Goal: Information Seeking & Learning: Check status

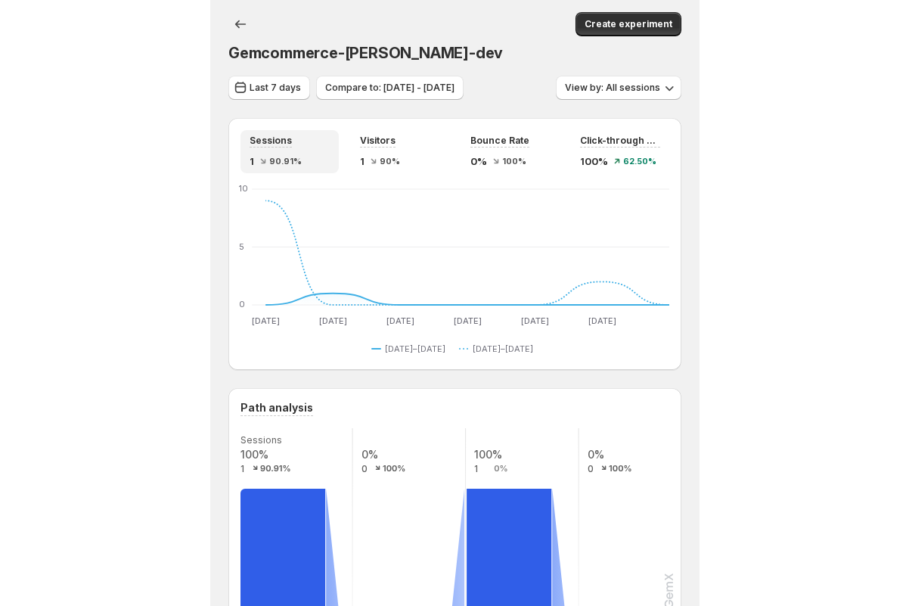
scroll to position [57, 0]
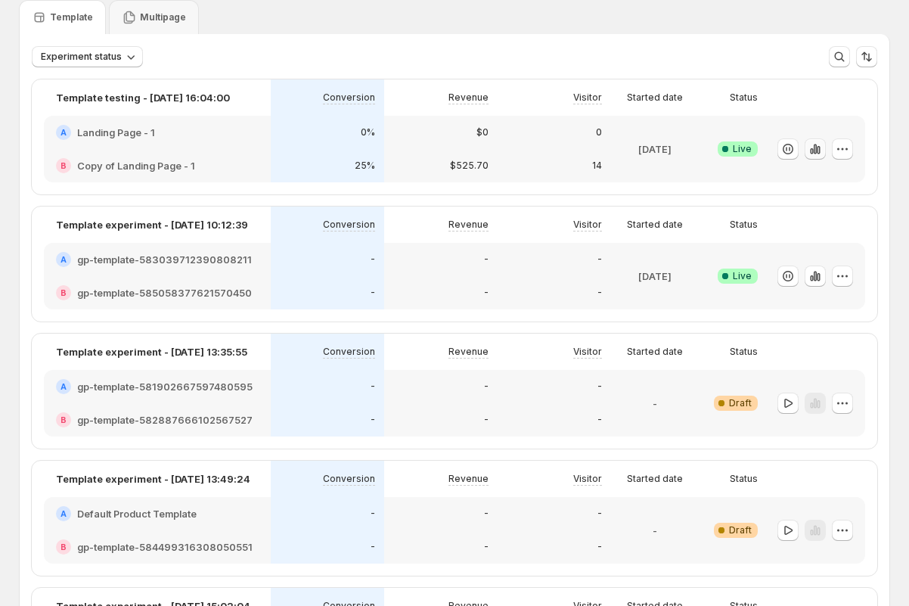
click at [488, 152] on icon "button" at bounding box center [815, 148] width 15 height 15
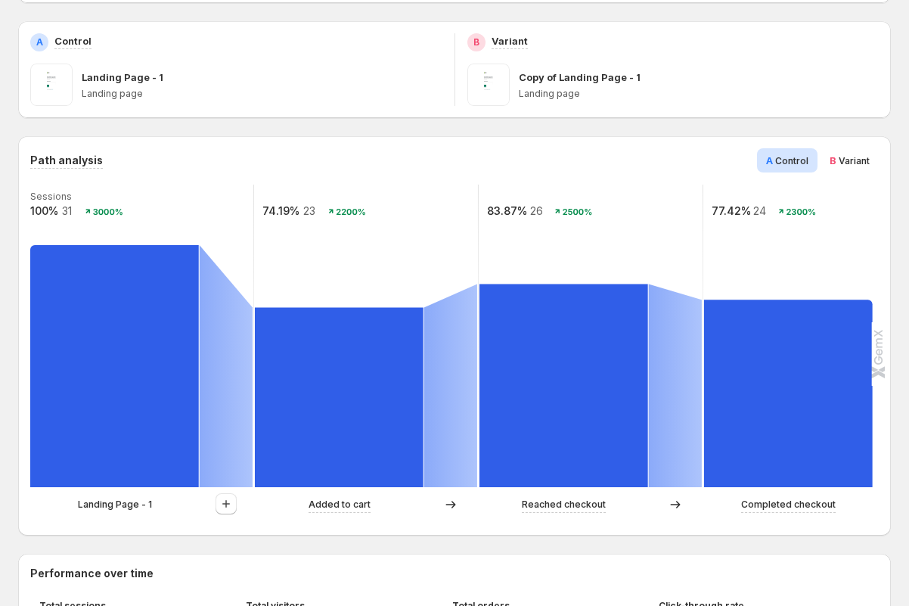
scroll to position [267, 0]
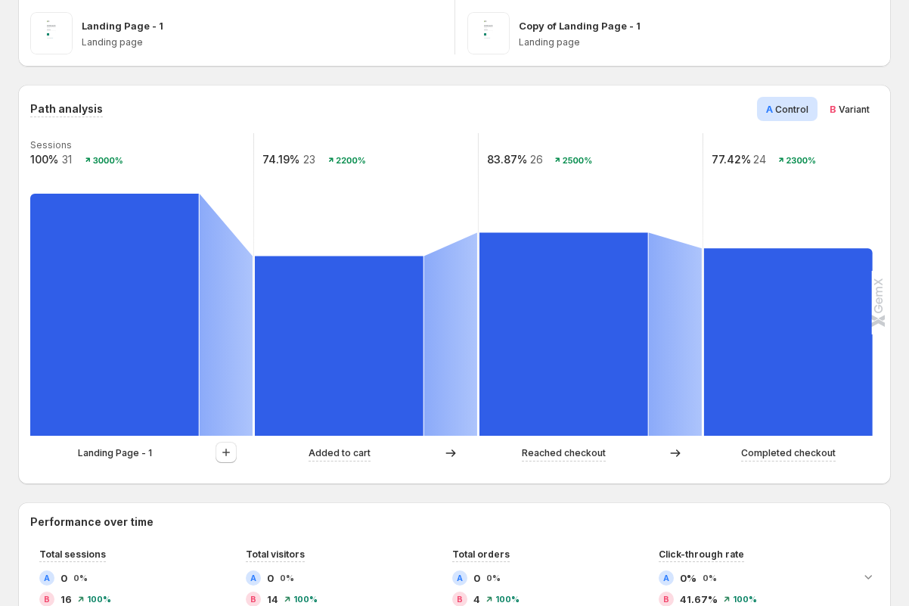
click at [118, 460] on p "Landing Page - 1" at bounding box center [115, 452] width 74 height 15
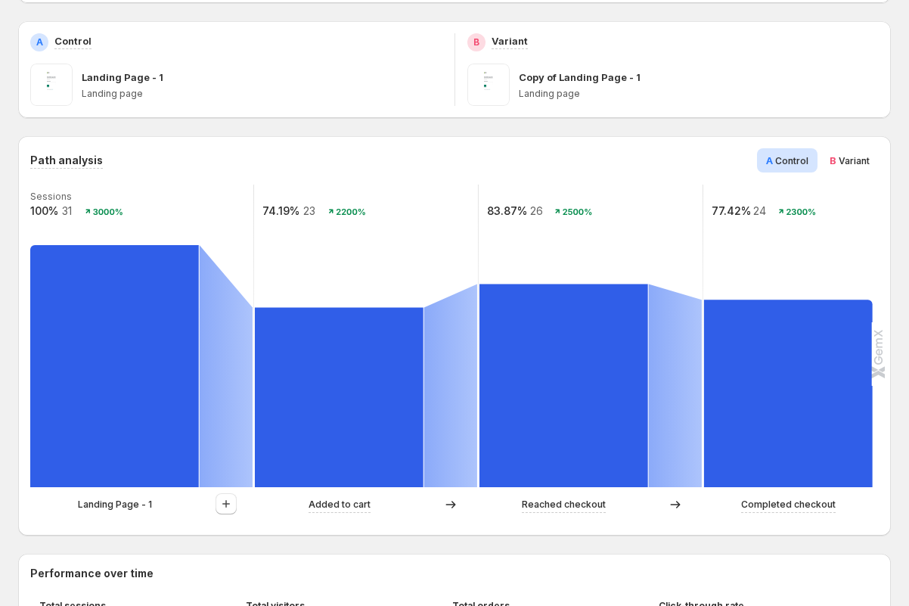
click at [106, 510] on p "Landing Page - 1" at bounding box center [115, 504] width 74 height 15
drag, startPoint x: 68, startPoint y: 504, endPoint x: 160, endPoint y: 504, distance: 91.5
click at [160, 504] on div "Landing Page - 1" at bounding box center [114, 504] width 169 height 15
click at [90, 519] on div "Landing Page - 1 Added to cart Reached checkout Completed checkout" at bounding box center [452, 508] width 845 height 30
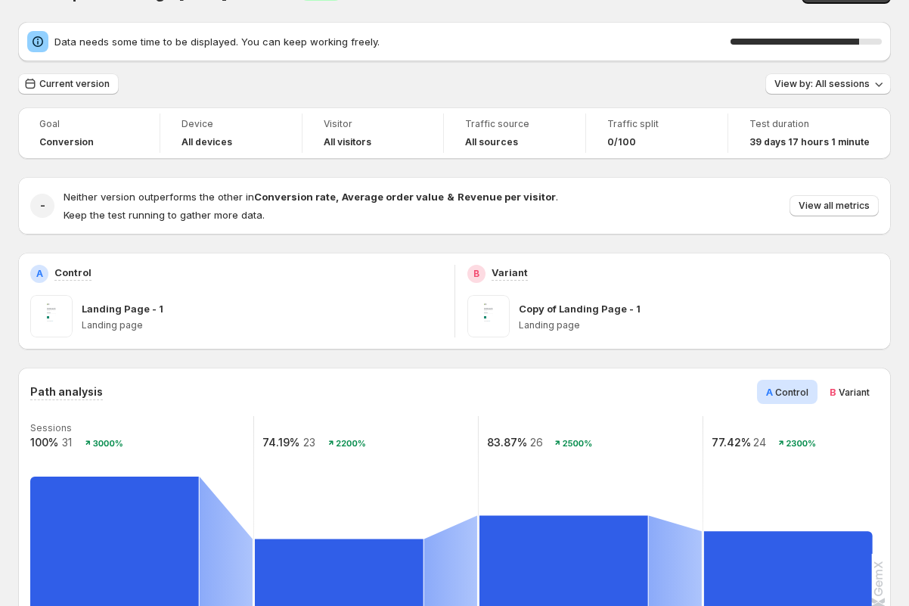
scroll to position [16, 0]
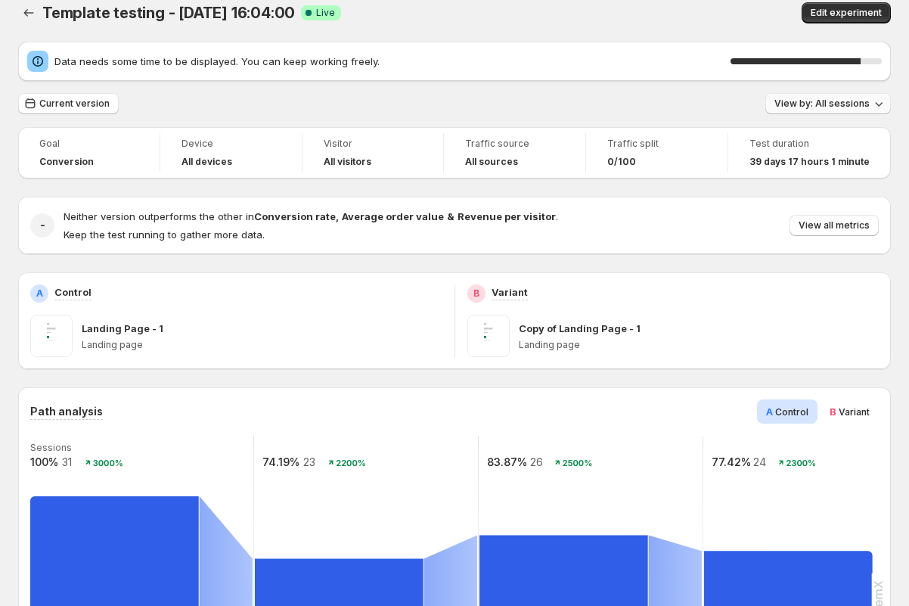
click at [488, 108] on span "View by: All sessions" at bounding box center [821, 104] width 95 height 12
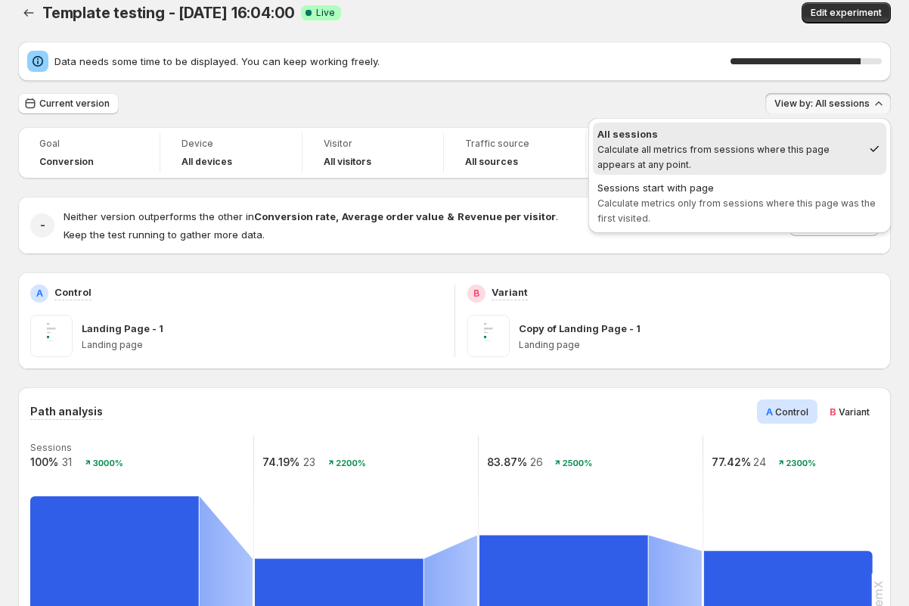
click at [488, 97] on div "Current version View by: All sessions" at bounding box center [454, 104] width 873 height 22
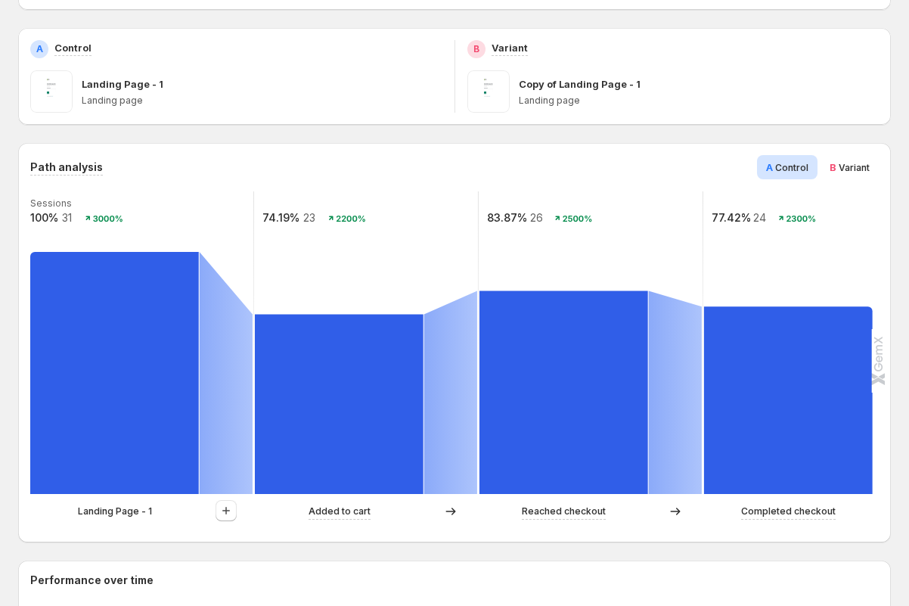
scroll to position [299, 0]
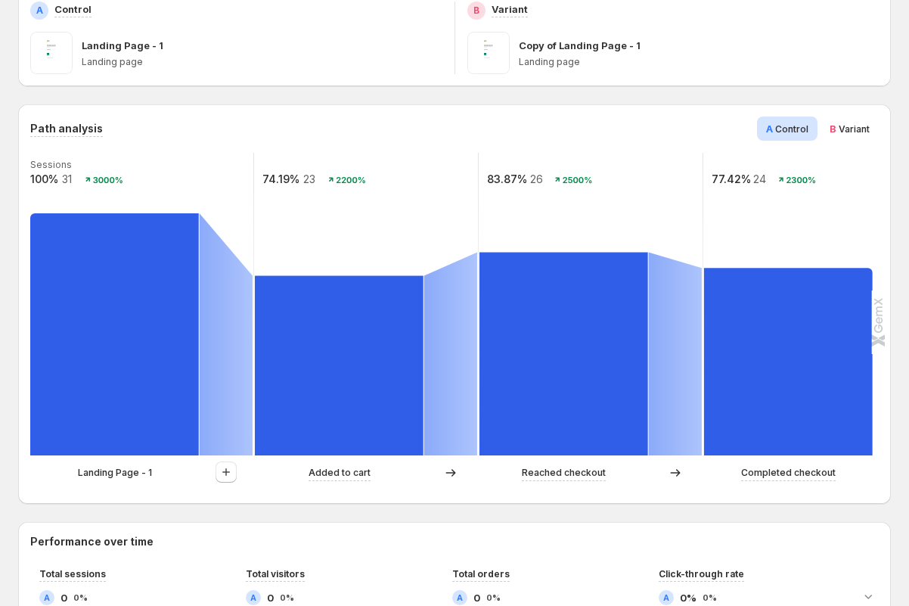
click at [92, 476] on p "Landing Page - 1" at bounding box center [115, 472] width 74 height 15
click at [123, 476] on p "Landing Page - 1" at bounding box center [115, 472] width 74 height 15
click at [111, 467] on p "Landing Page - 1" at bounding box center [115, 472] width 74 height 15
click at [99, 489] on div "Landing Page - 1 Added to cart Reached checkout Completed checkout" at bounding box center [452, 476] width 845 height 30
click at [101, 473] on p "Landing Page - 1" at bounding box center [115, 472] width 74 height 15
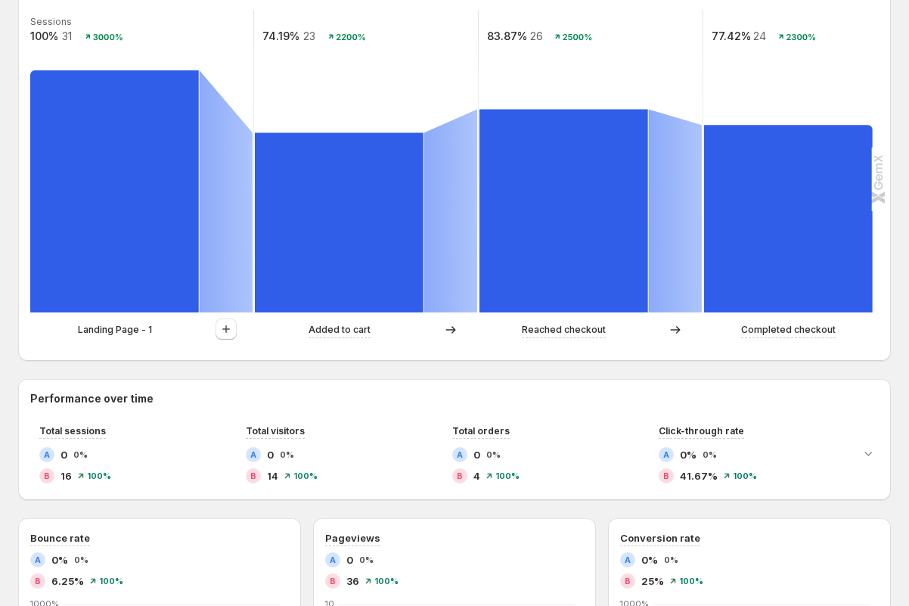
scroll to position [451, 0]
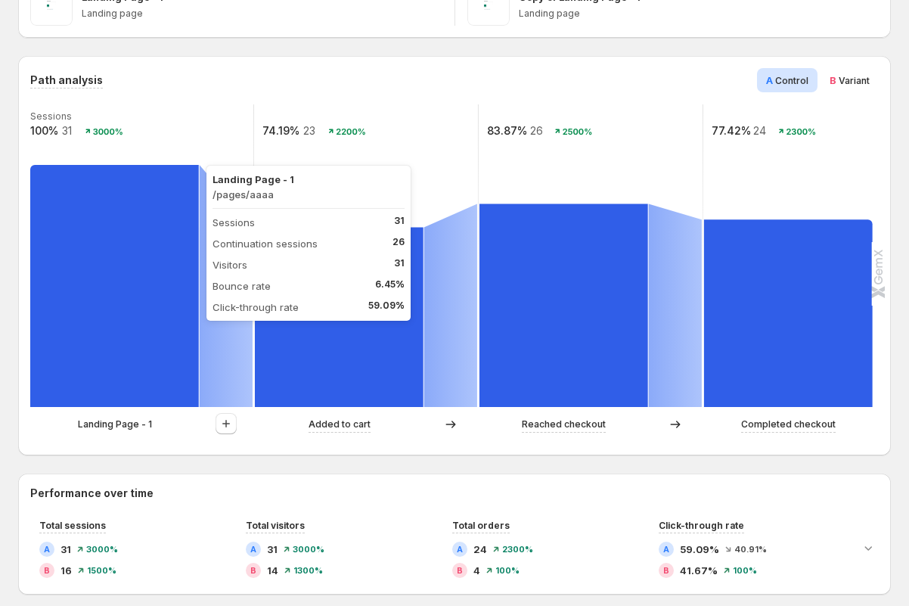
scroll to position [124, 0]
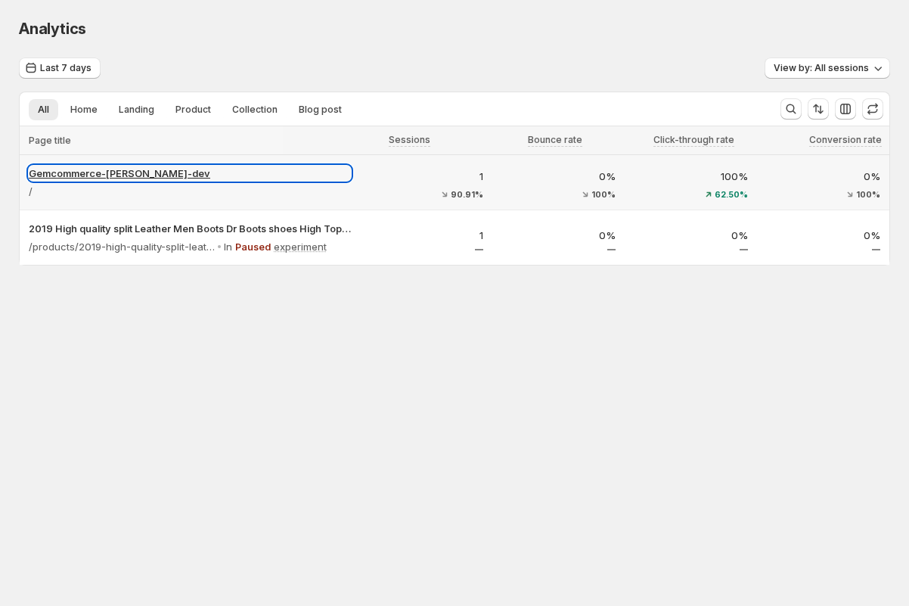
click at [234, 171] on p "Gemcommerce-[PERSON_NAME]-dev" at bounding box center [190, 173] width 322 height 15
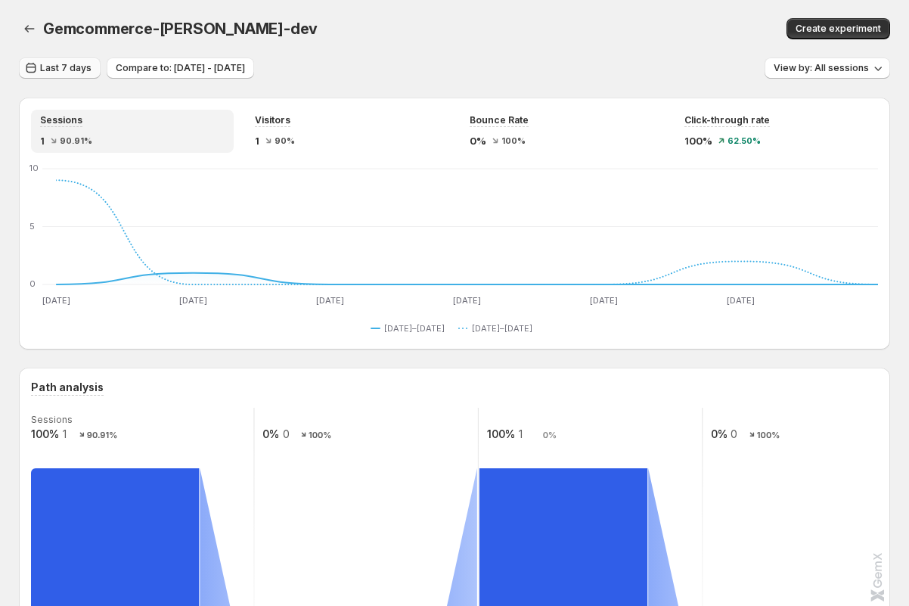
click at [59, 71] on span "Last 7 days" at bounding box center [65, 68] width 51 height 12
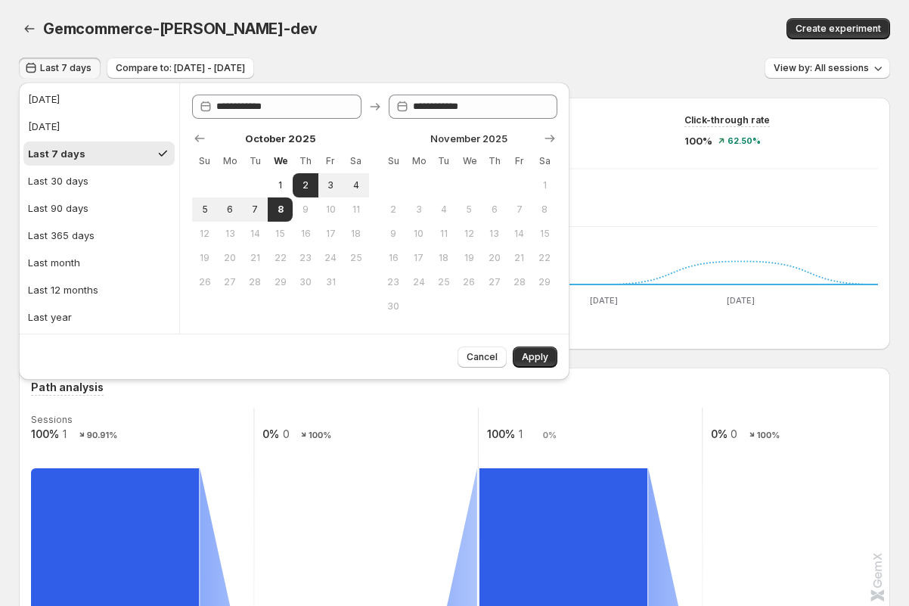
click at [387, 33] on div "Gemcommerce-[PERSON_NAME]-dev" at bounding box center [294, 28] width 503 height 21
